Goal: Find specific page/section: Find specific page/section

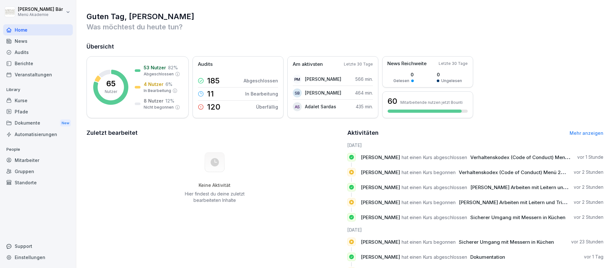
click at [27, 68] on div "Berichte" at bounding box center [38, 63] width 70 height 11
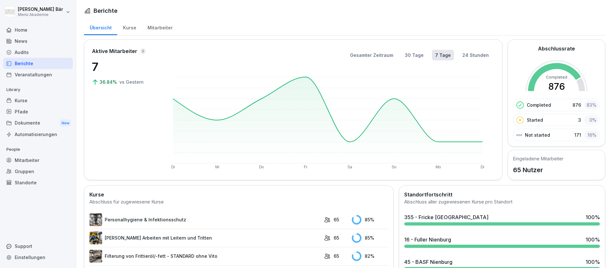
click at [132, 23] on div "Kurse" at bounding box center [129, 27] width 25 height 16
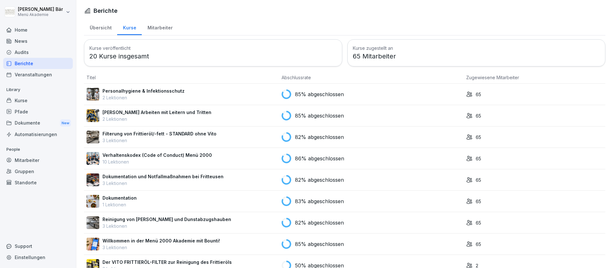
click at [151, 32] on div "Mitarbeiter" at bounding box center [160, 27] width 36 height 16
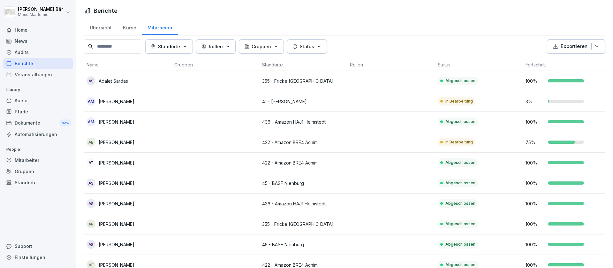
click at [180, 42] on button "Standorte" at bounding box center [169, 46] width 48 height 14
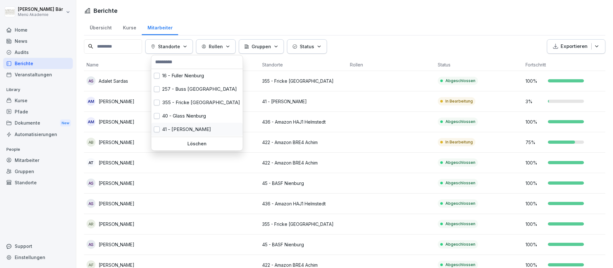
click at [192, 130] on div "41 - [PERSON_NAME]" at bounding box center [196, 129] width 91 height 13
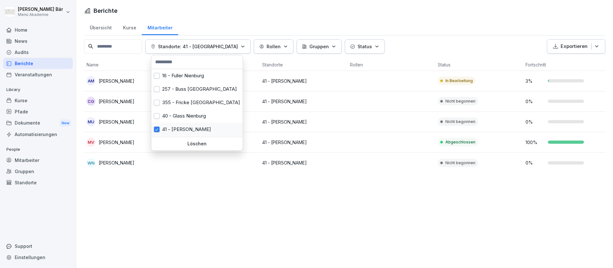
click at [154, 131] on button "button" at bounding box center [157, 129] width 6 height 6
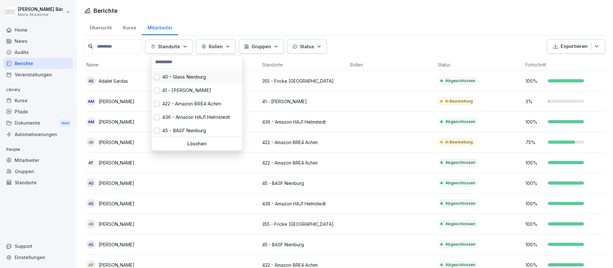
scroll to position [40, 0]
click at [208, 128] on div "45 - BASF Nienburg" at bounding box center [196, 129] width 91 height 13
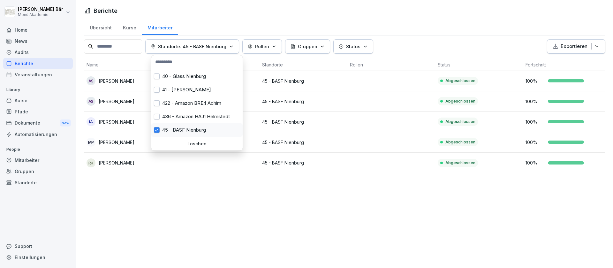
click at [208, 128] on div "45 - BASF Nienburg" at bounding box center [196, 129] width 91 height 13
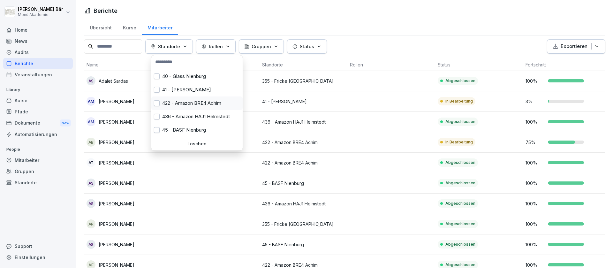
click at [205, 105] on div "422 - Amazon BRE4 Achim" at bounding box center [196, 102] width 91 height 13
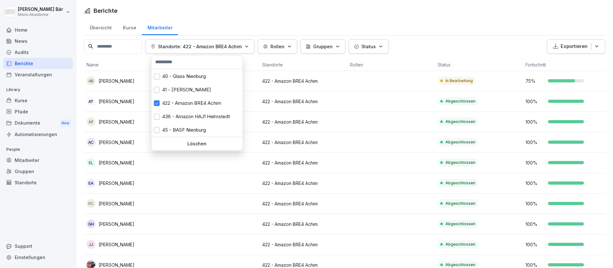
click at [136, 186] on html "[PERSON_NAME] Menü Akademie Home News Audits Berichte Veranstaltungen Library K…" at bounding box center [306, 134] width 613 height 268
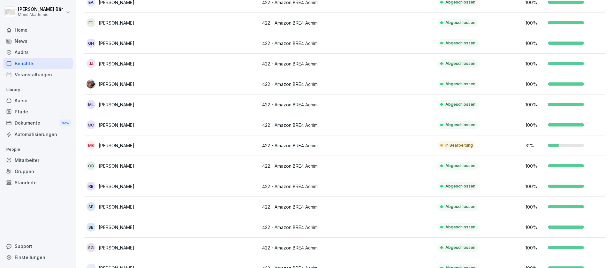
scroll to position [192, 0]
